Goal: Navigation & Orientation: Find specific page/section

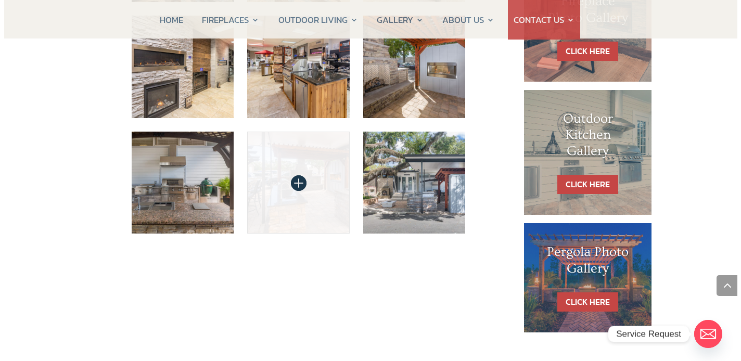
scroll to position [571, 0]
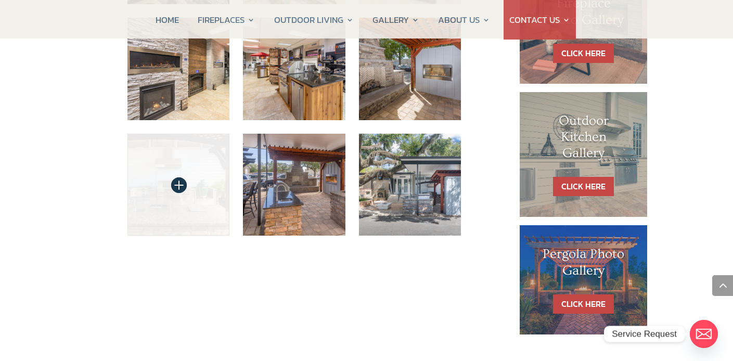
click at [179, 158] on img at bounding box center [179, 185] width 103 height 103
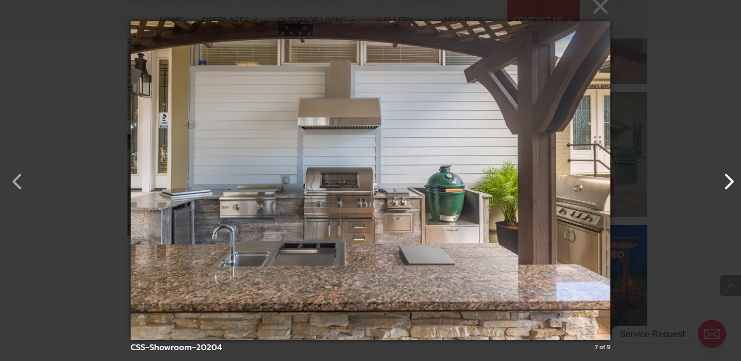
click at [733, 187] on button "button" at bounding box center [723, 176] width 25 height 25
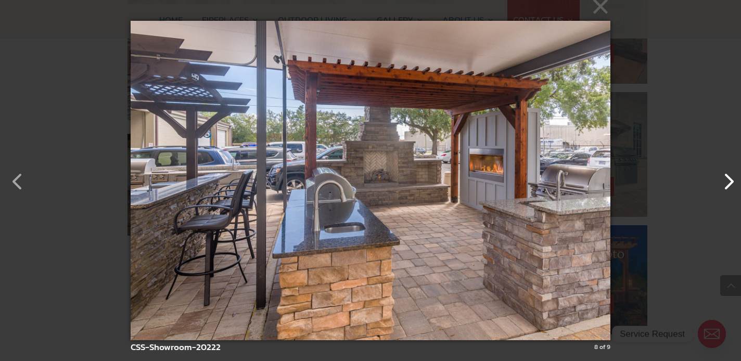
click at [731, 187] on button "button" at bounding box center [723, 176] width 25 height 25
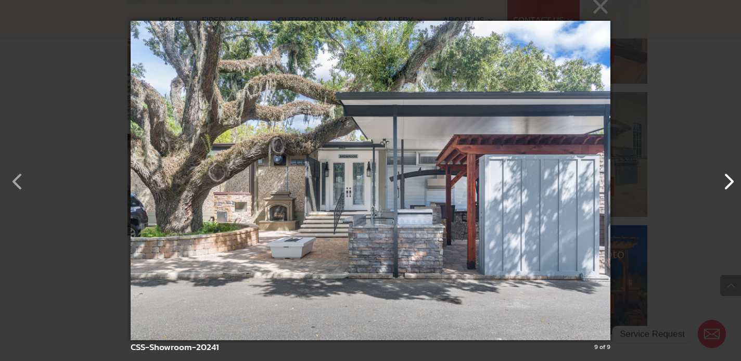
click at [731, 186] on button "button" at bounding box center [723, 176] width 25 height 25
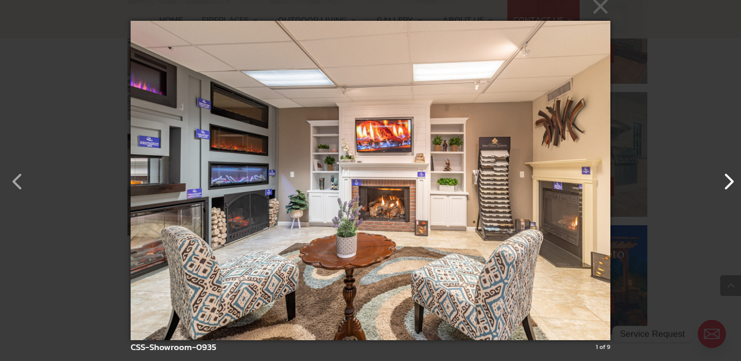
click at [731, 186] on button "button" at bounding box center [723, 176] width 25 height 25
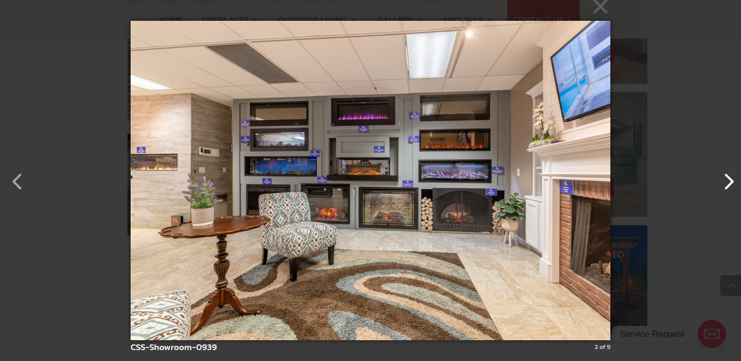
click at [731, 186] on button "button" at bounding box center [723, 176] width 25 height 25
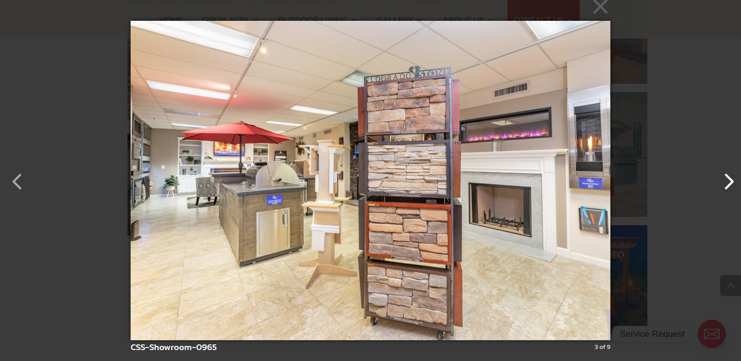
click at [730, 184] on button "button" at bounding box center [723, 176] width 25 height 25
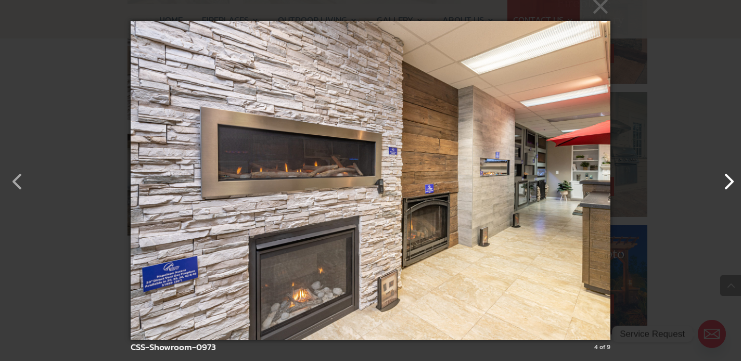
click at [729, 183] on button "button" at bounding box center [723, 176] width 25 height 25
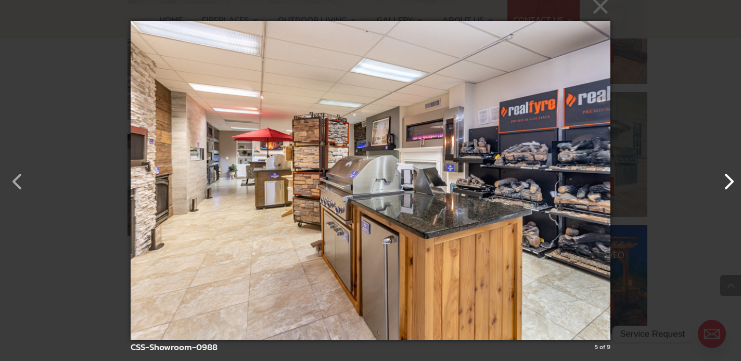
click at [729, 184] on button "button" at bounding box center [723, 176] width 25 height 25
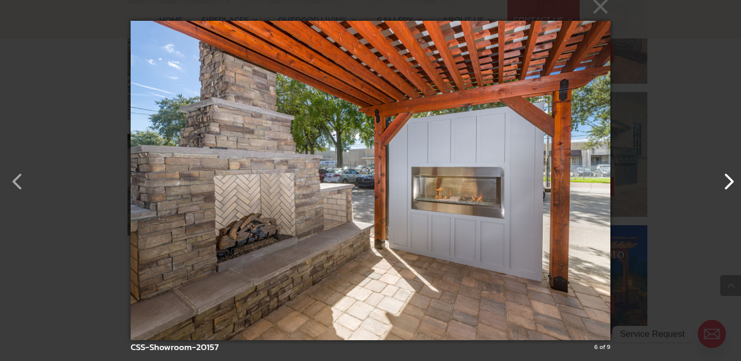
click at [729, 184] on button "button" at bounding box center [723, 176] width 25 height 25
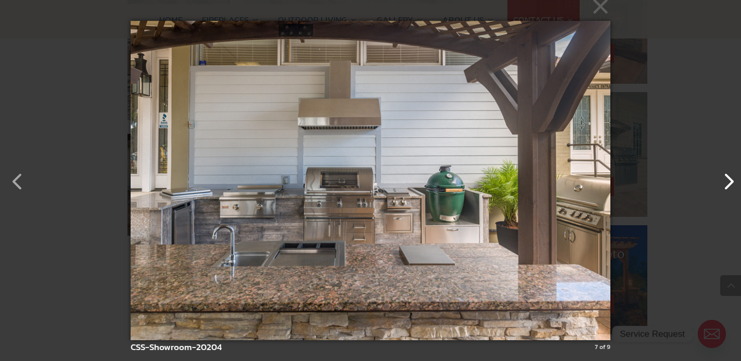
click at [729, 184] on button "button" at bounding box center [723, 176] width 25 height 25
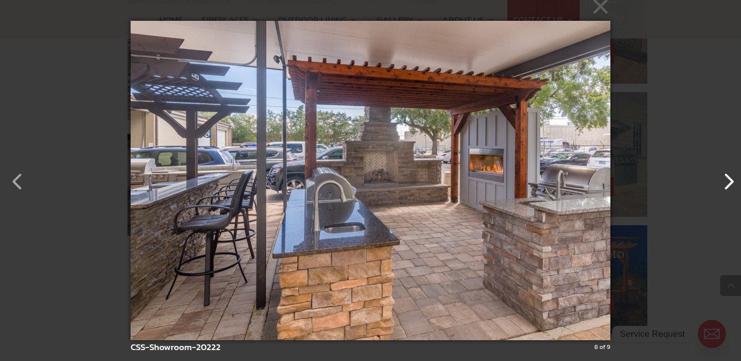
click at [729, 184] on button "button" at bounding box center [723, 176] width 25 height 25
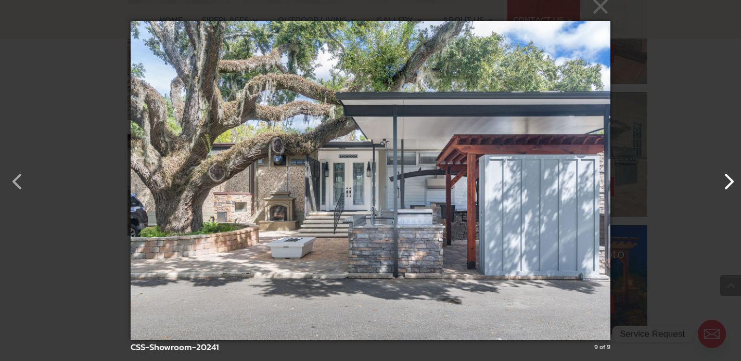
click at [729, 184] on button "button" at bounding box center [723, 176] width 25 height 25
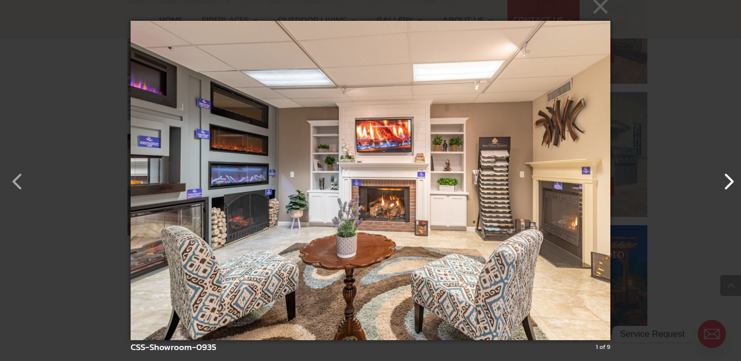
click at [729, 184] on button "button" at bounding box center [723, 176] width 25 height 25
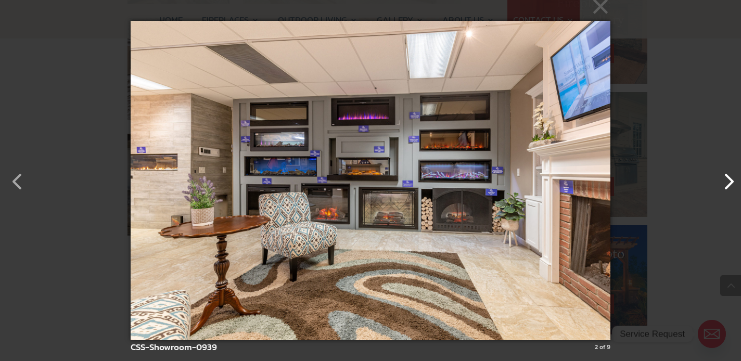
click at [729, 184] on button "button" at bounding box center [723, 176] width 25 height 25
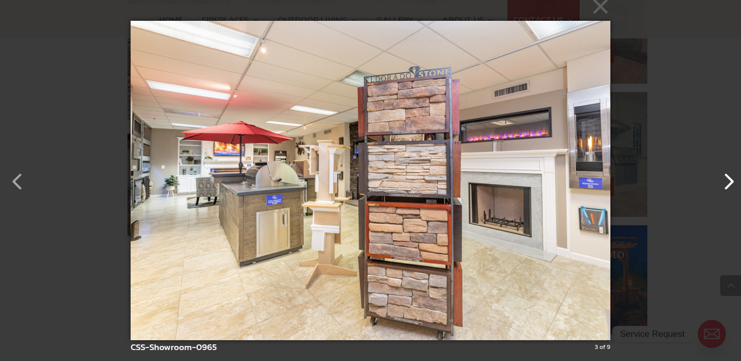
click at [729, 184] on button "button" at bounding box center [723, 176] width 25 height 25
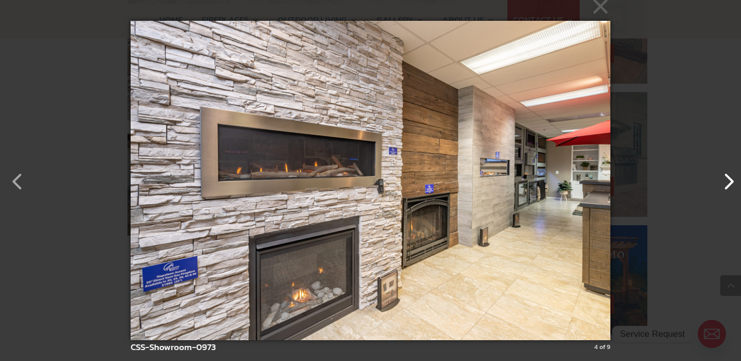
click at [729, 184] on button "button" at bounding box center [723, 176] width 25 height 25
